Goal: Information Seeking & Learning: Learn about a topic

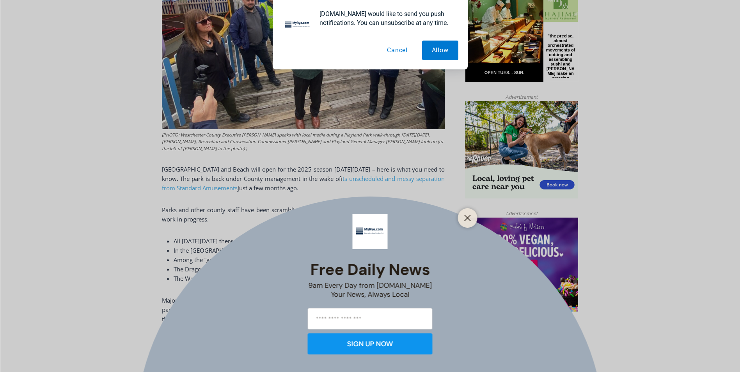
scroll to position [429, 0]
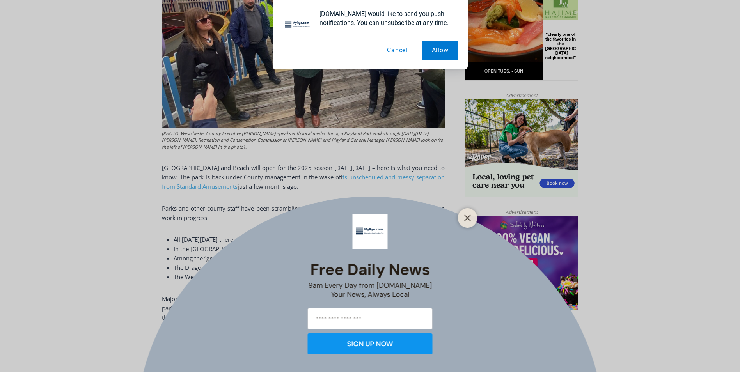
click at [401, 46] on button "Cancel" at bounding box center [397, 51] width 40 height 20
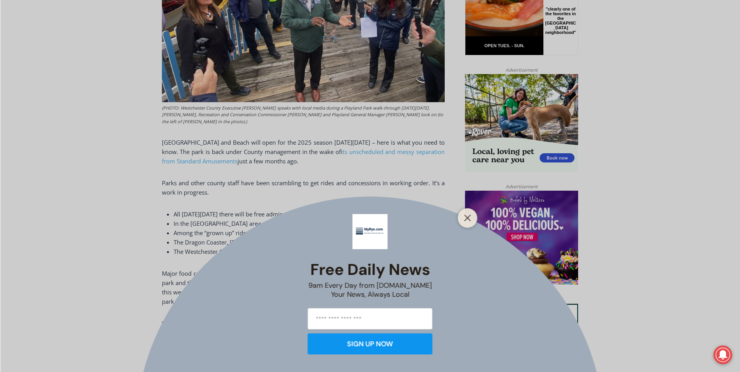
scroll to position [468, 0]
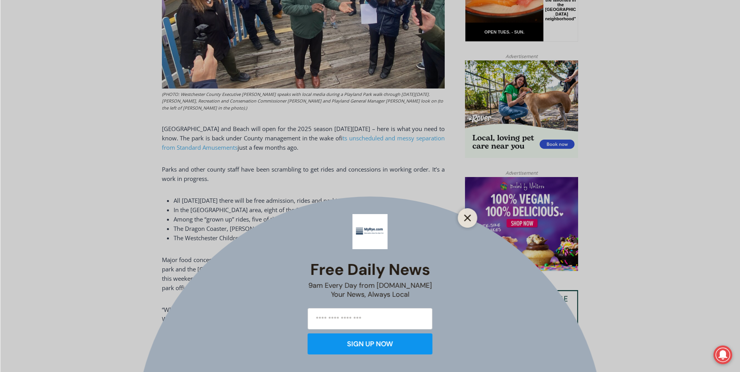
click at [470, 217] on icon "Close" at bounding box center [467, 218] width 7 height 7
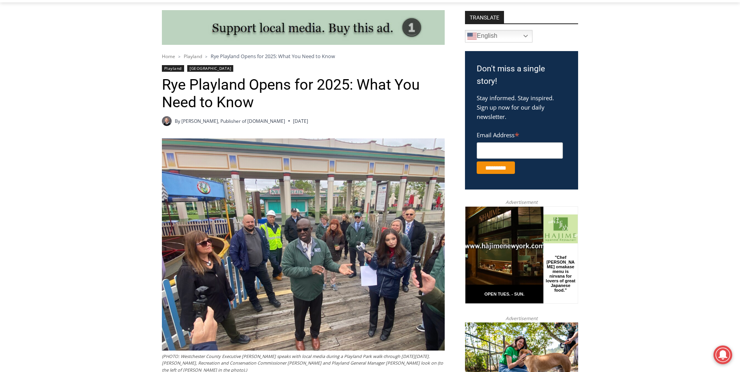
scroll to position [195, 0]
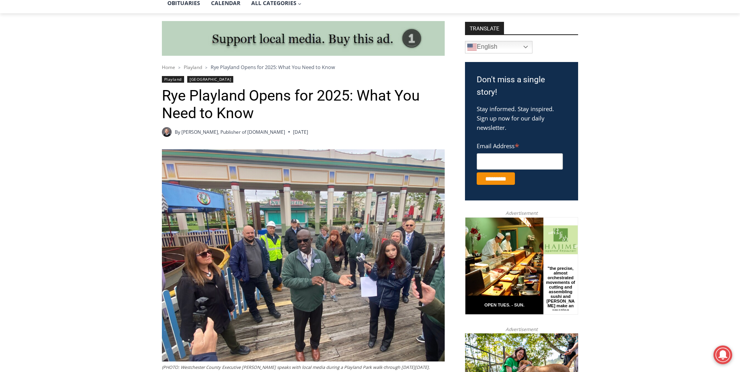
click at [168, 78] on link "Playland" at bounding box center [173, 79] width 22 height 7
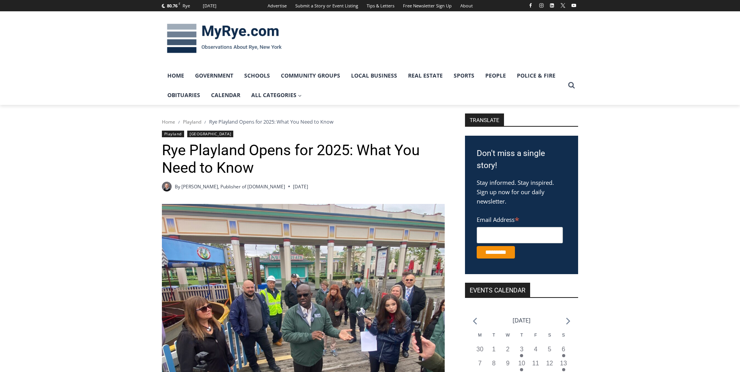
scroll to position [86, 0]
